Goal: Information Seeking & Learning: Learn about a topic

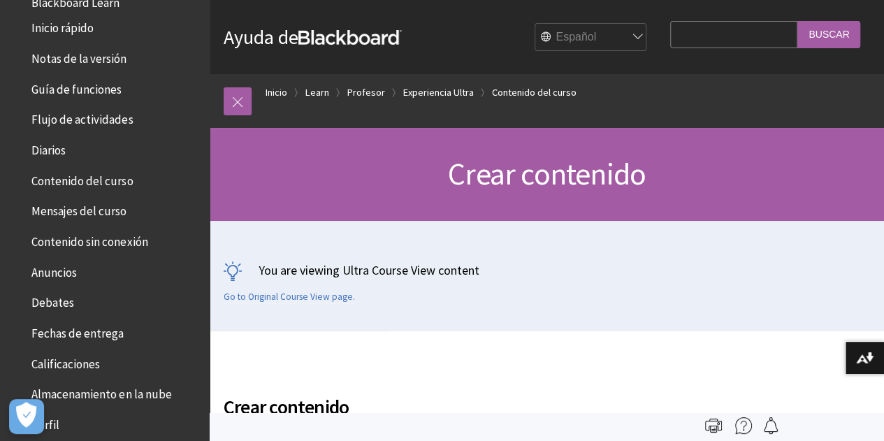
scroll to position [25, 0]
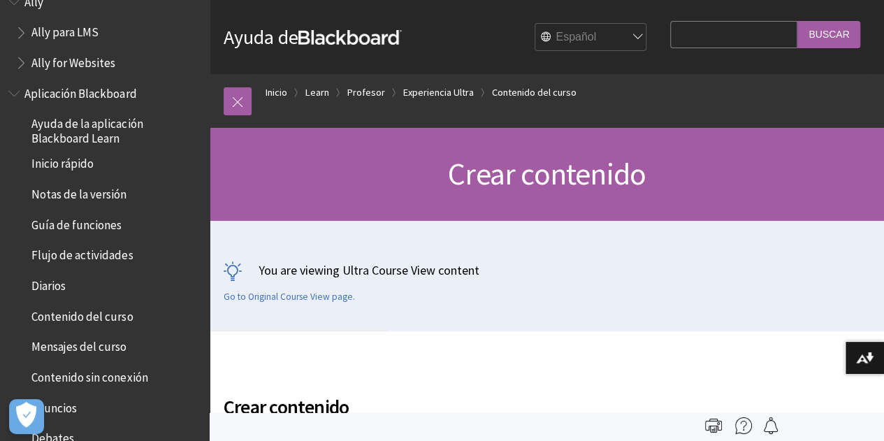
click at [731, 30] on input "Search Query" at bounding box center [733, 34] width 127 height 27
type input "w"
type input "a"
type input "smowl"
click at [825, 41] on input "Buscar" at bounding box center [828, 34] width 63 height 27
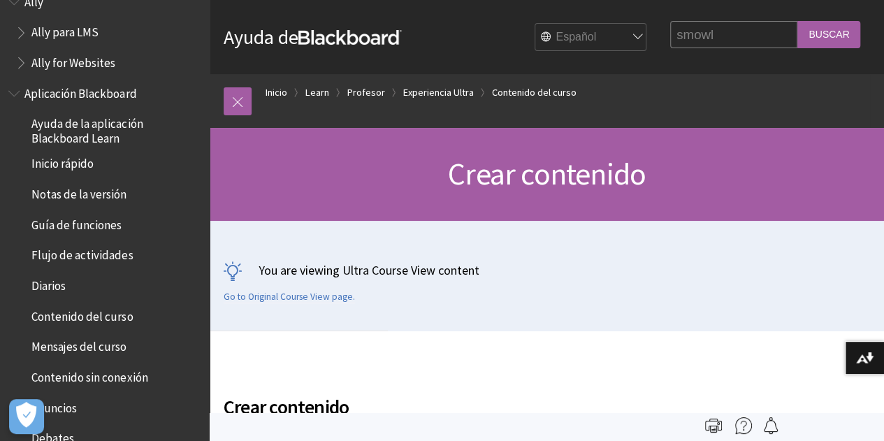
scroll to position [0, 0]
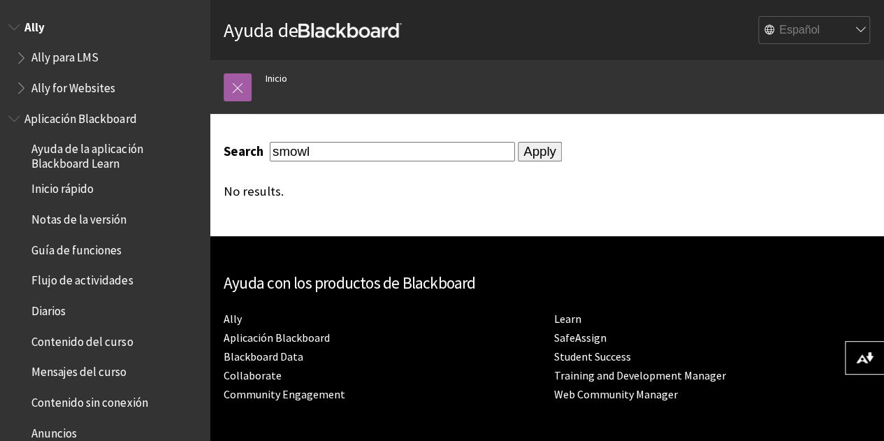
click at [82, 61] on span "Ally para LMS" at bounding box center [64, 55] width 67 height 19
